Goal: Task Accomplishment & Management: Manage account settings

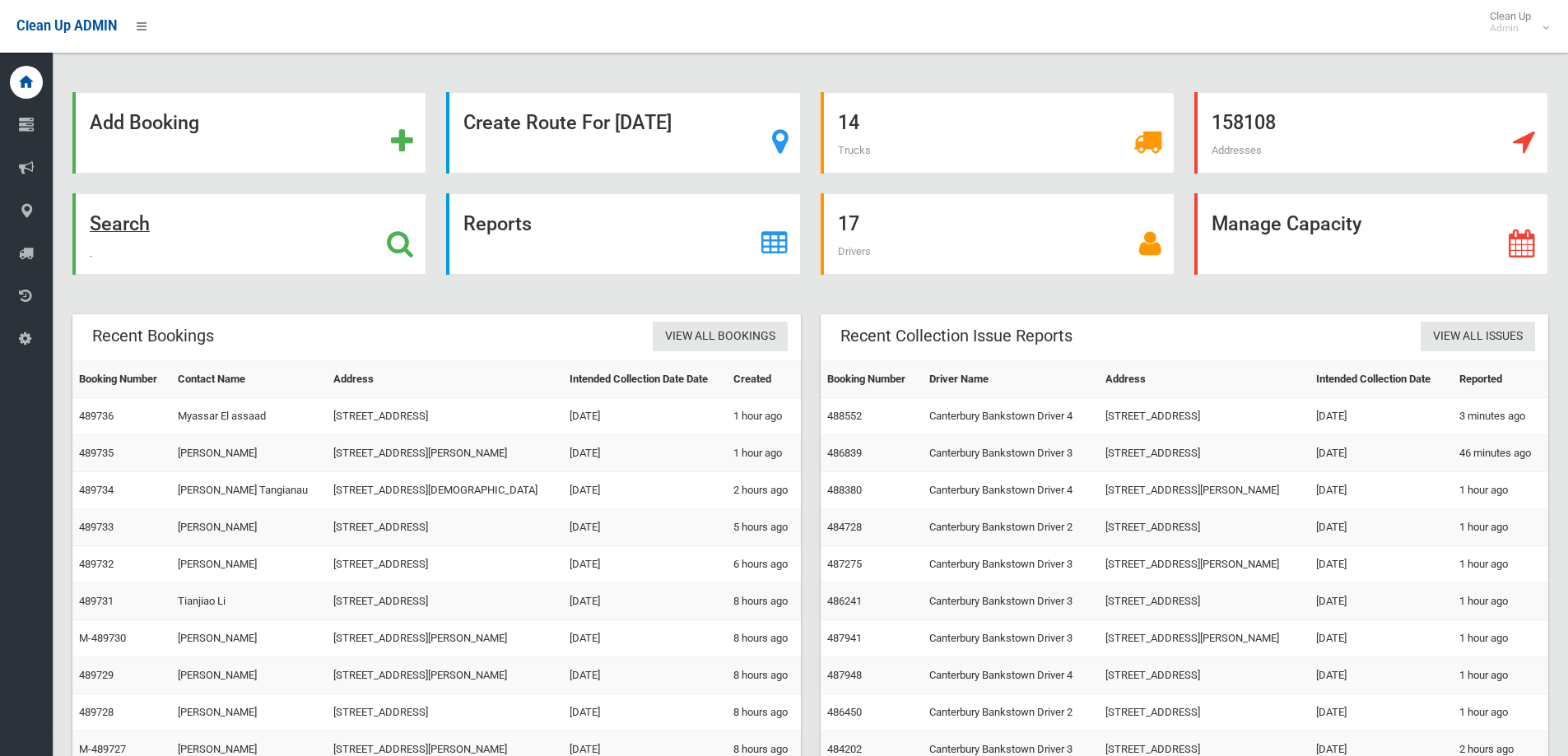
click at [120, 230] on strong "Search" at bounding box center [120, 223] width 60 height 23
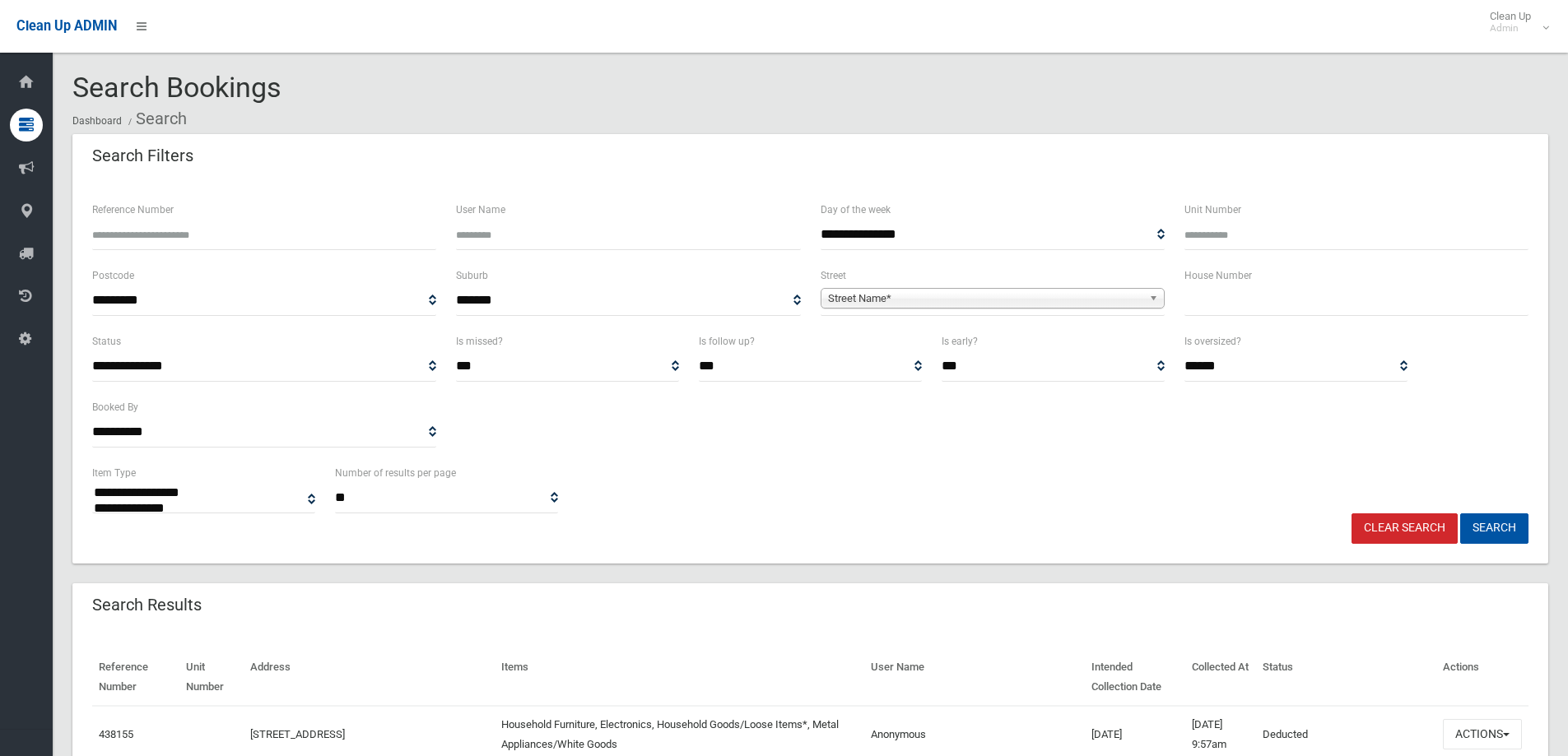
select select
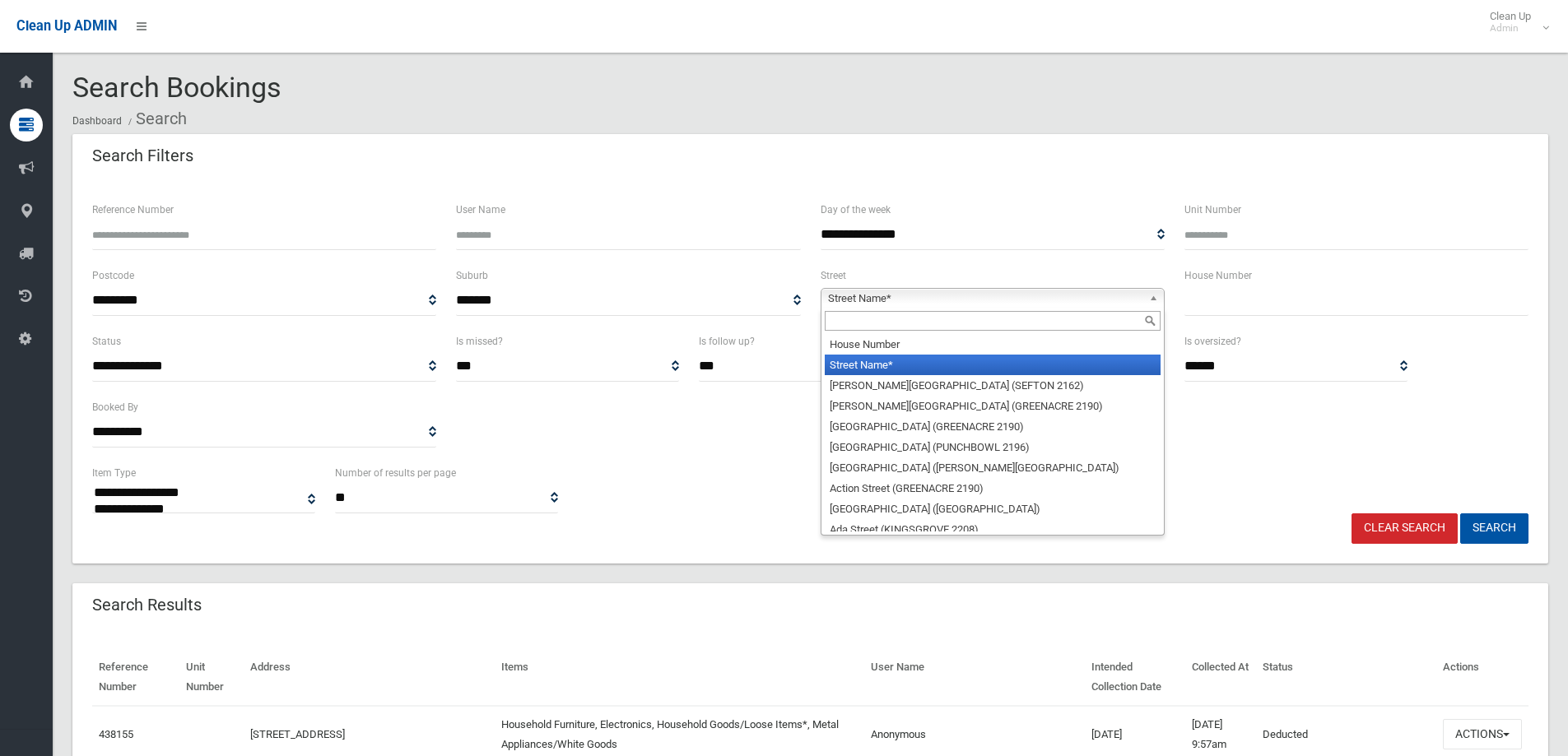
click at [833, 302] on span "Street Name*" at bounding box center [985, 298] width 315 height 20
click at [877, 320] on input "text" at bounding box center [993, 320] width 336 height 20
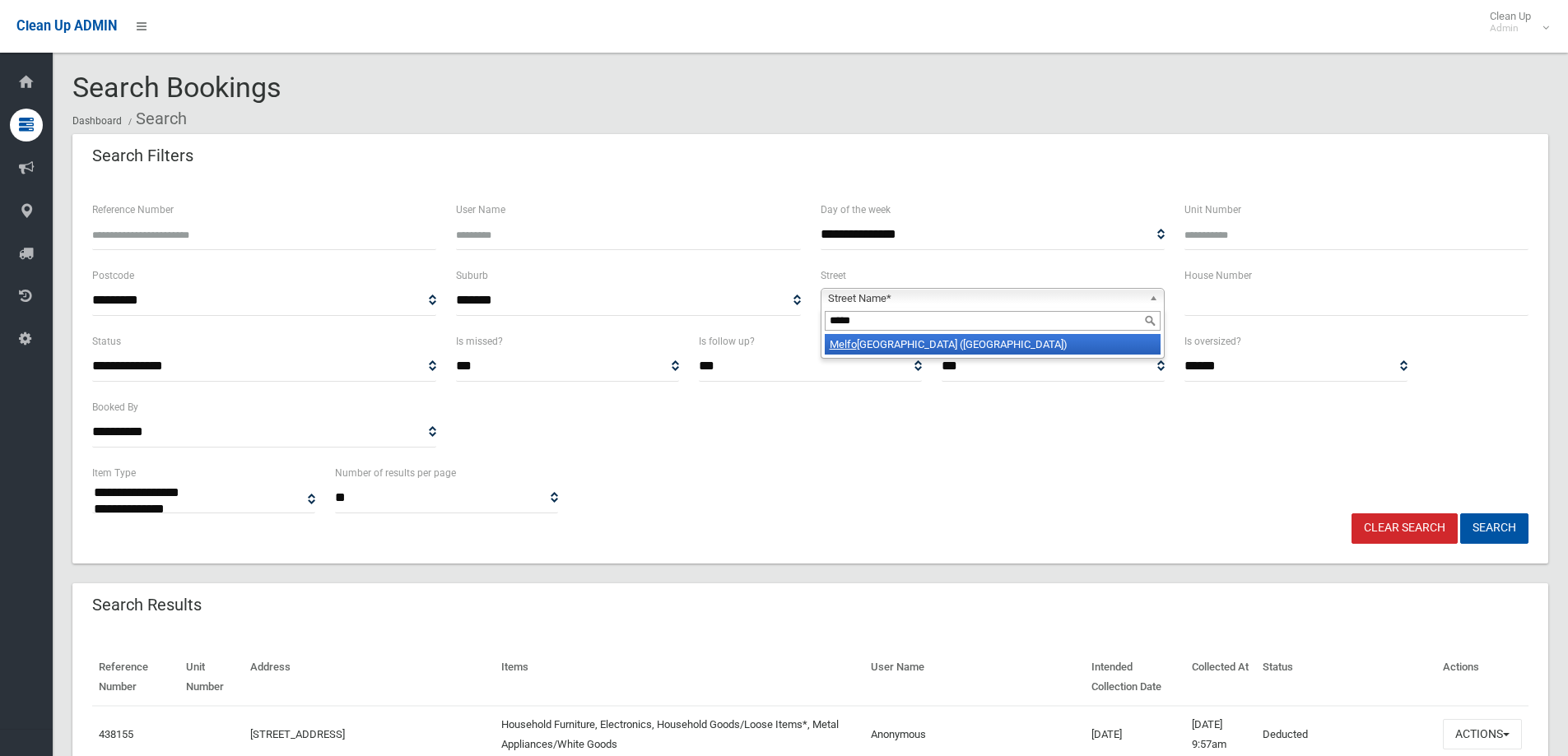
type input "*****"
click at [967, 338] on li "Melfo rd Street (HURLSTONE PARK 2193)" at bounding box center [993, 344] width 336 height 21
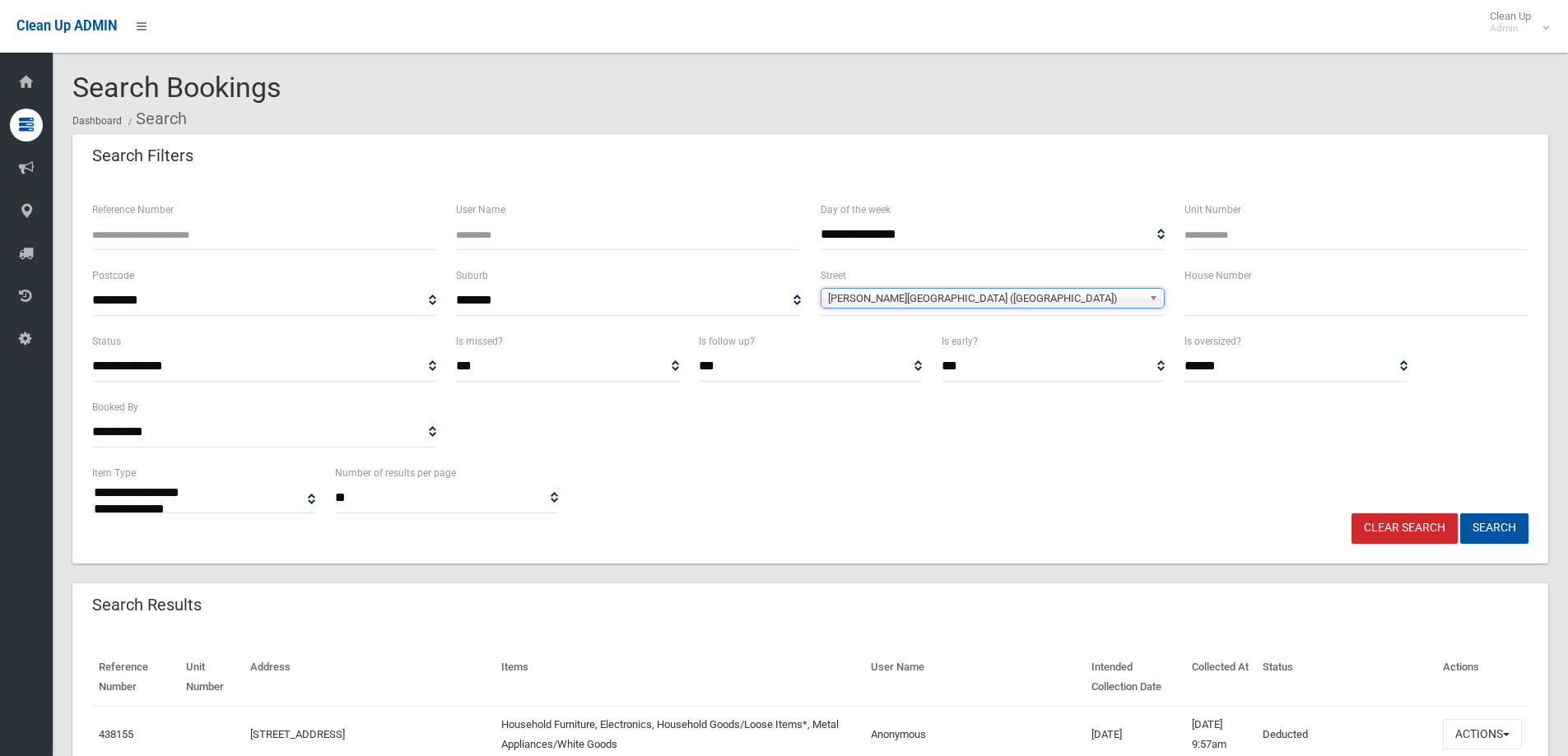
click at [1211, 301] on input "text" at bounding box center [1356, 301] width 344 height 30
type input "**"
click at [1483, 530] on button "Search" at bounding box center [1494, 529] width 68 height 30
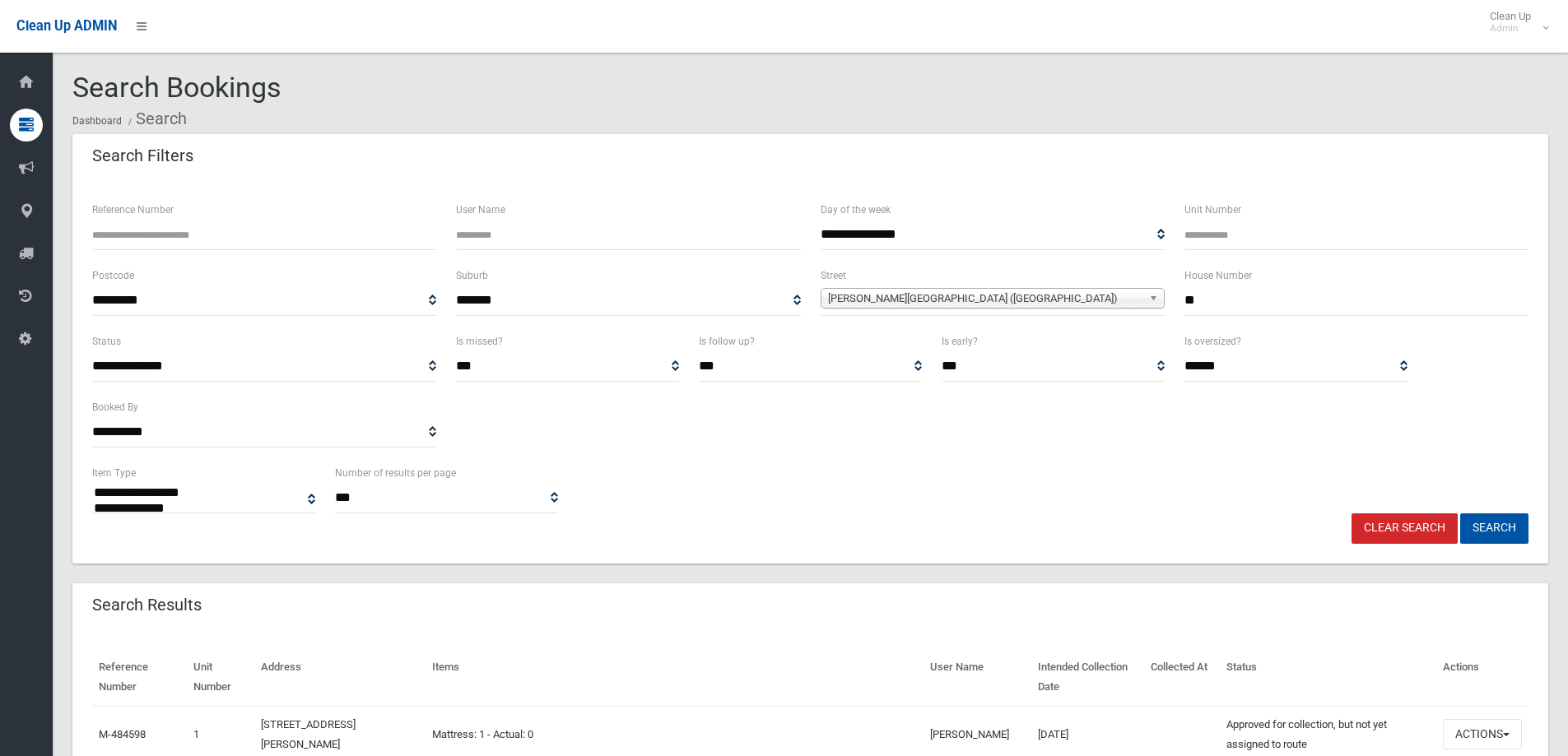
select select
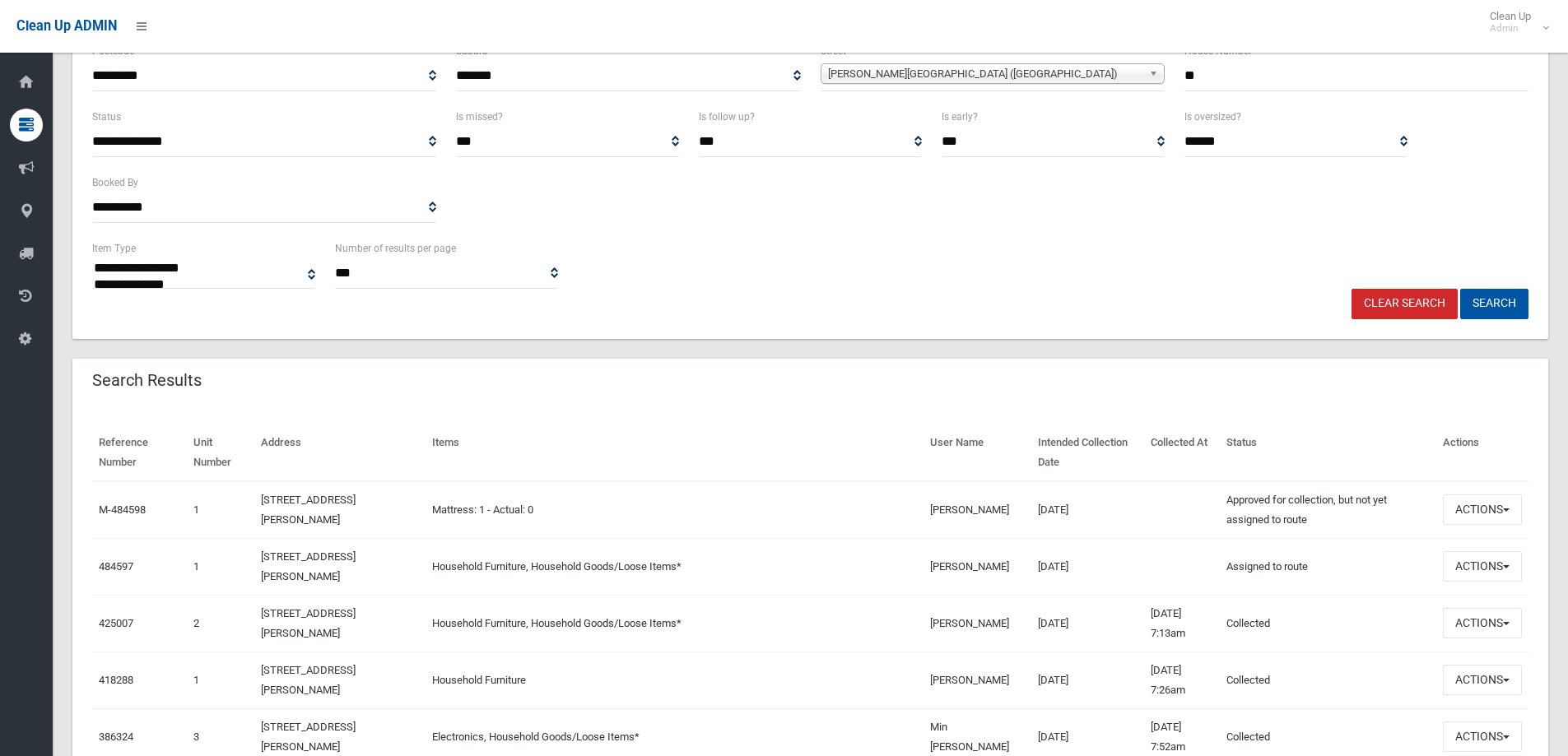
scroll to position [247, 0]
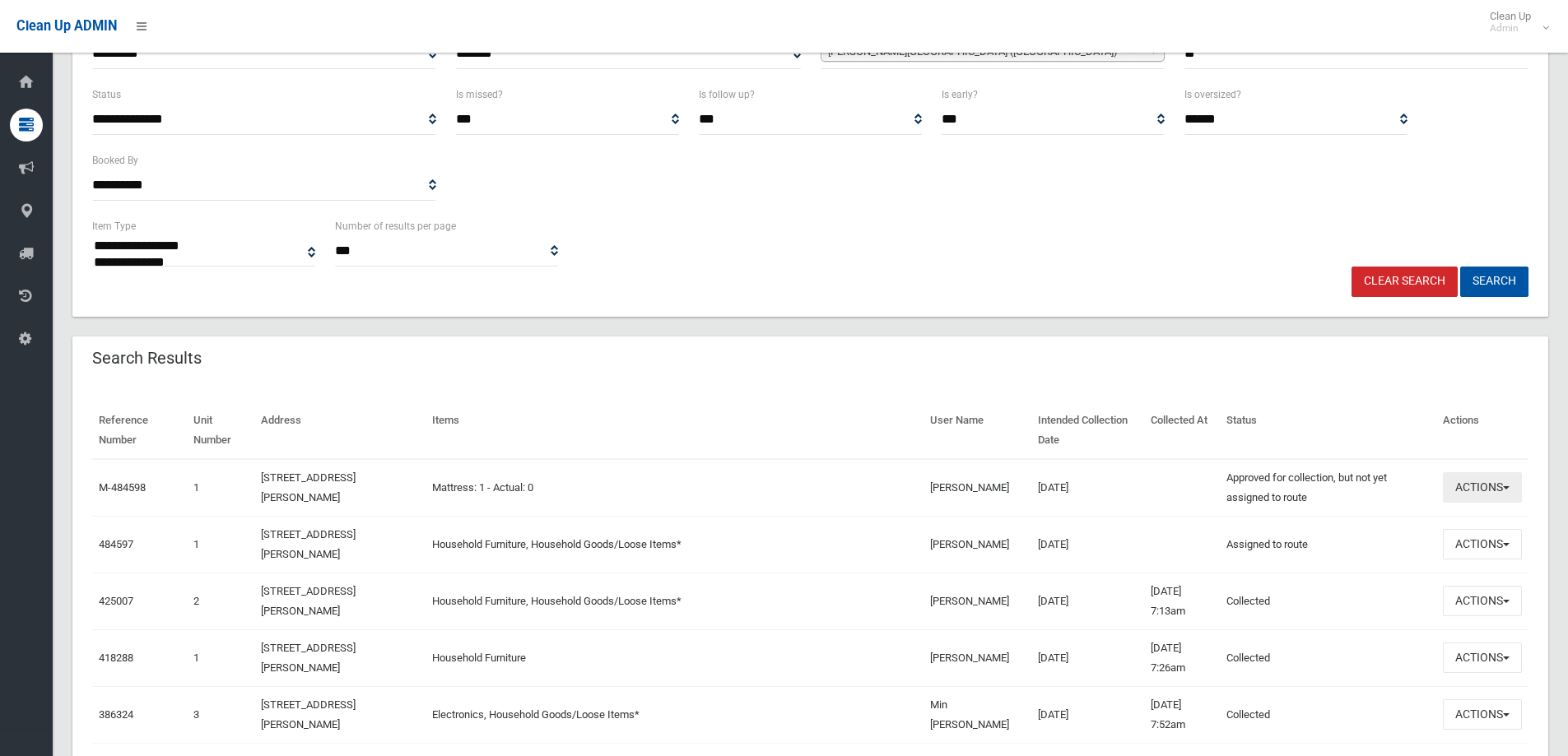
click at [1477, 490] on button "Actions" at bounding box center [1483, 487] width 79 height 30
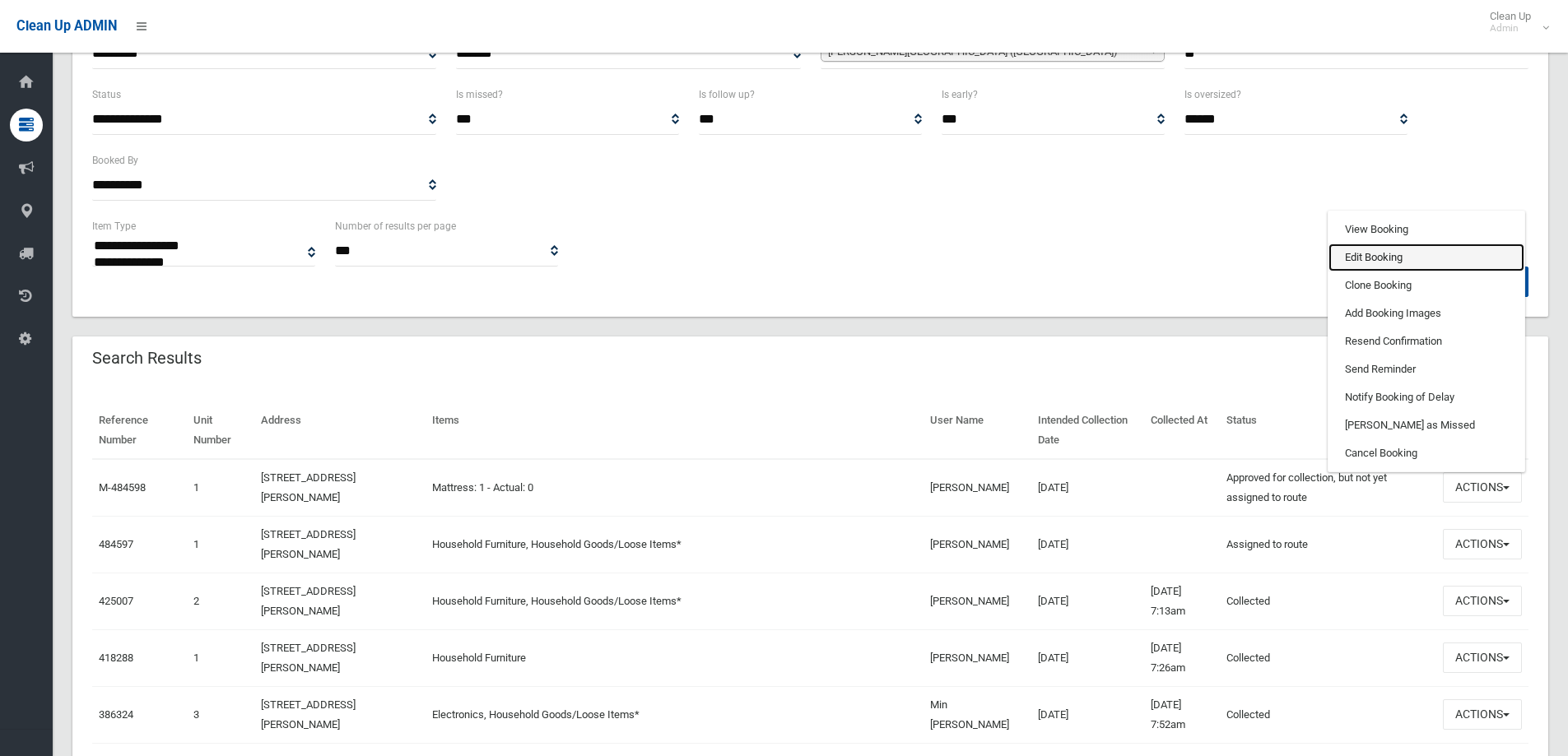
click at [1414, 257] on link "Edit Booking" at bounding box center [1427, 257] width 196 height 28
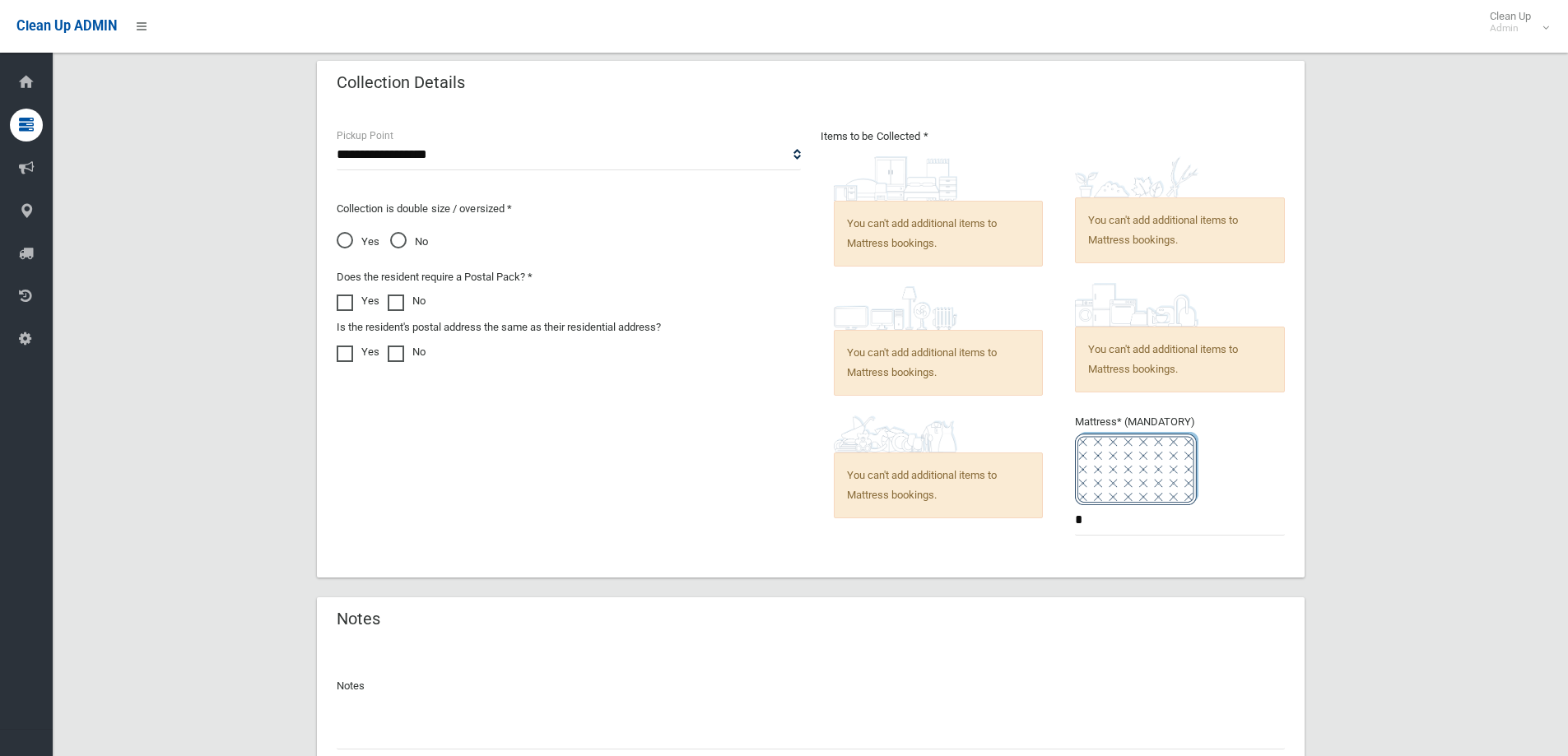
scroll to position [1216, 0]
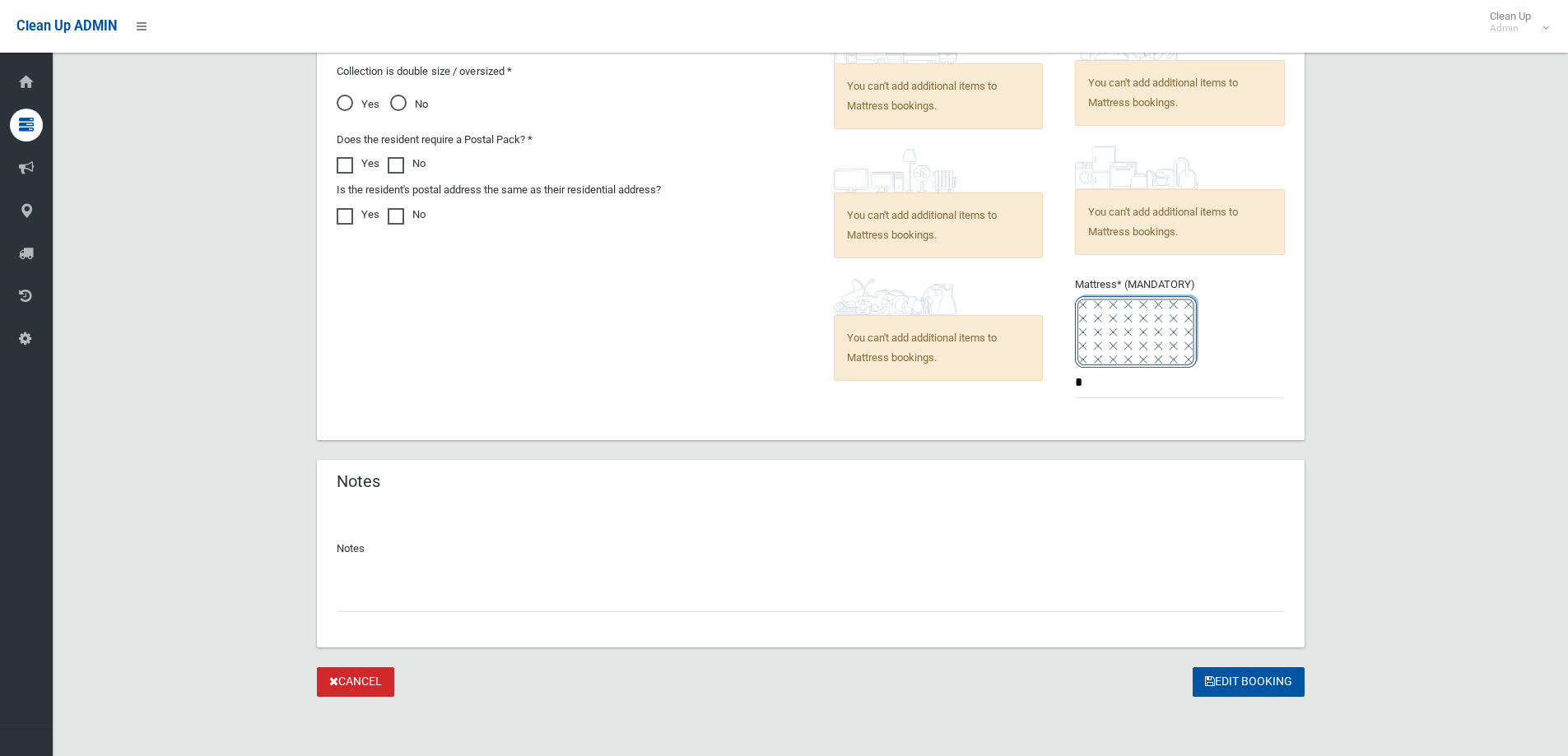
click at [576, 591] on input "text" at bounding box center [811, 597] width 949 height 30
type input "**********"
click at [1246, 694] on button "Edit Booking" at bounding box center [1248, 682] width 112 height 30
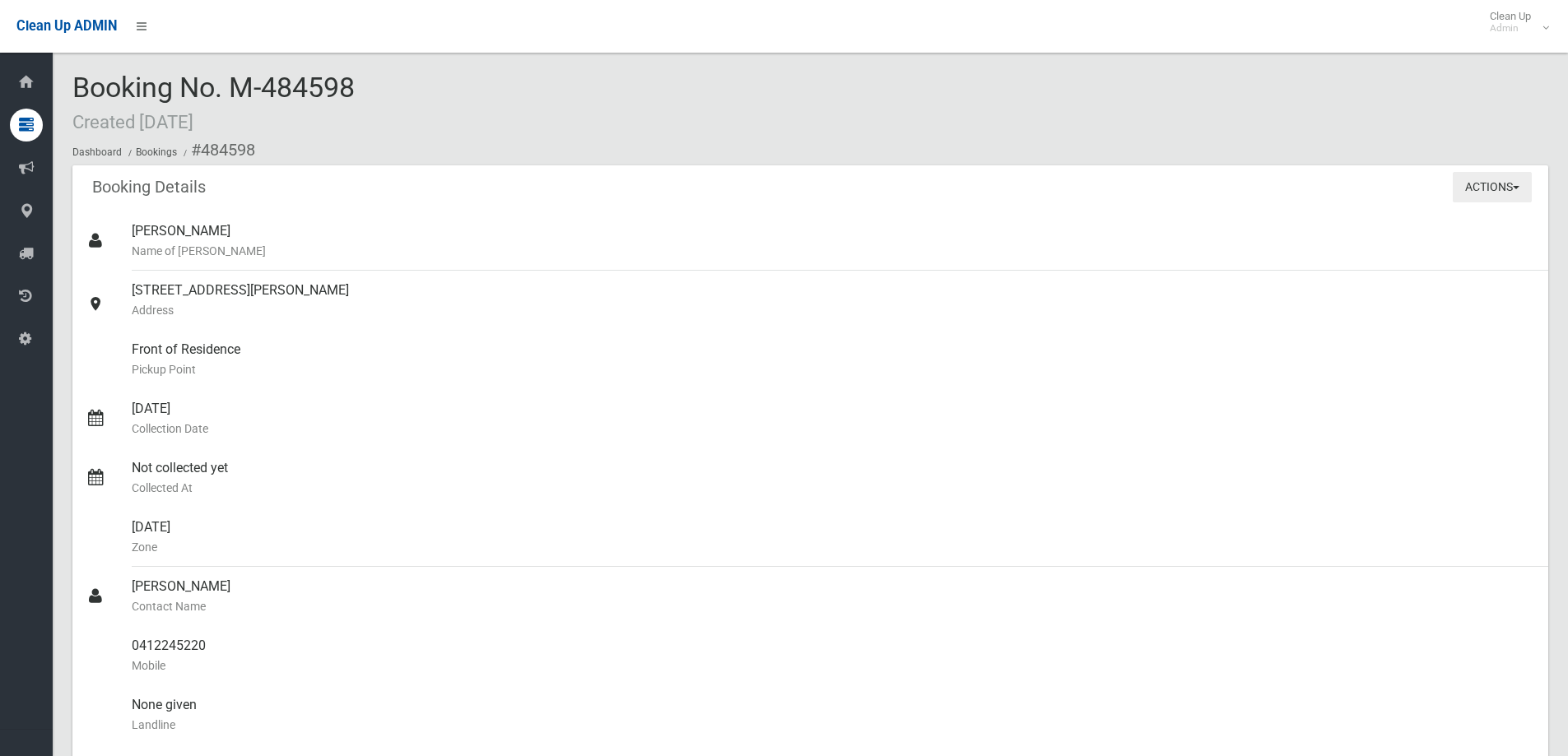
click at [1476, 197] on button "Actions" at bounding box center [1493, 187] width 79 height 30
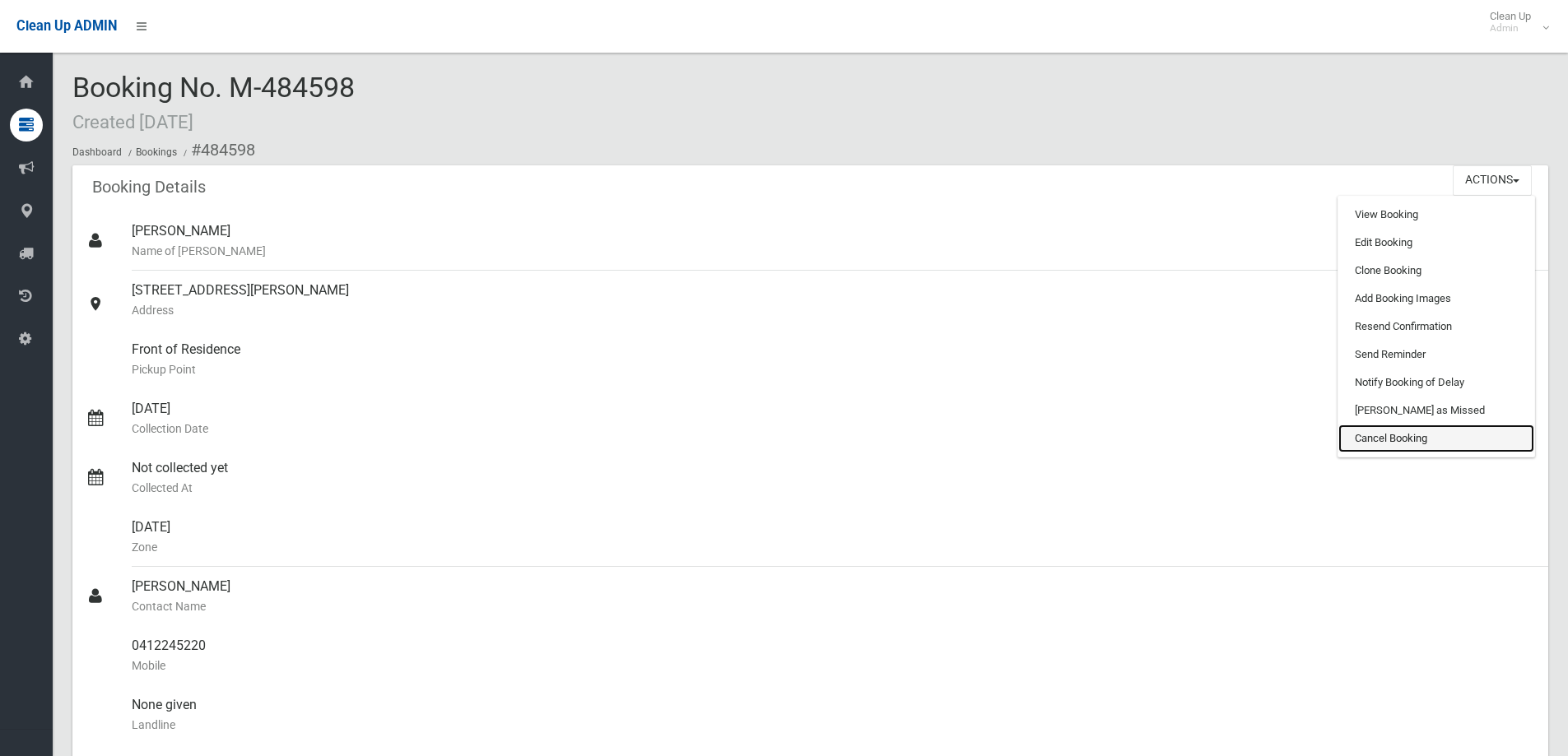
click at [1410, 438] on link "Cancel Booking" at bounding box center [1437, 439] width 196 height 28
